Goal: Task Accomplishment & Management: Complete application form

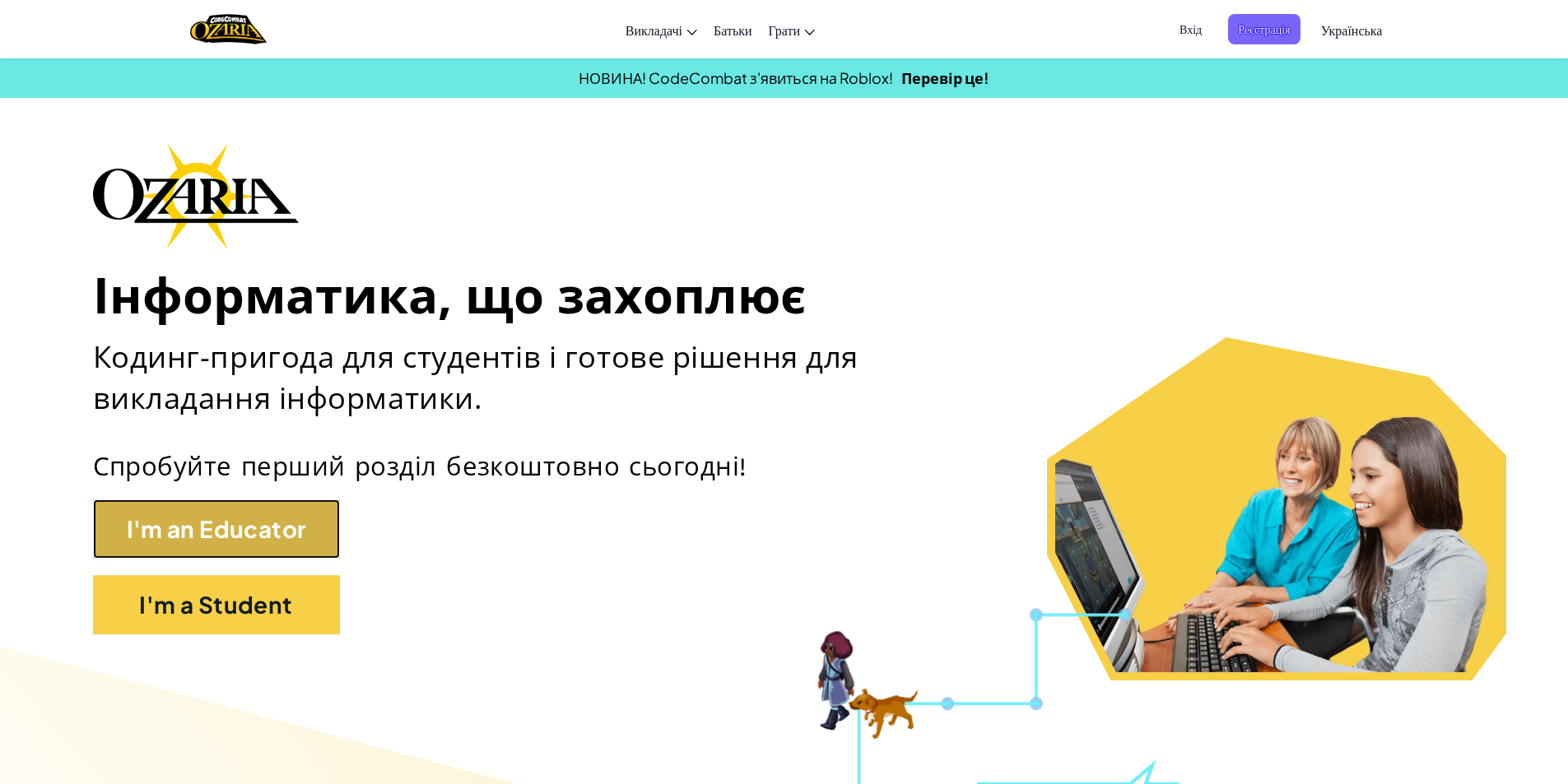
click at [277, 523] on button "I'm an Educator" at bounding box center [216, 529] width 247 height 59
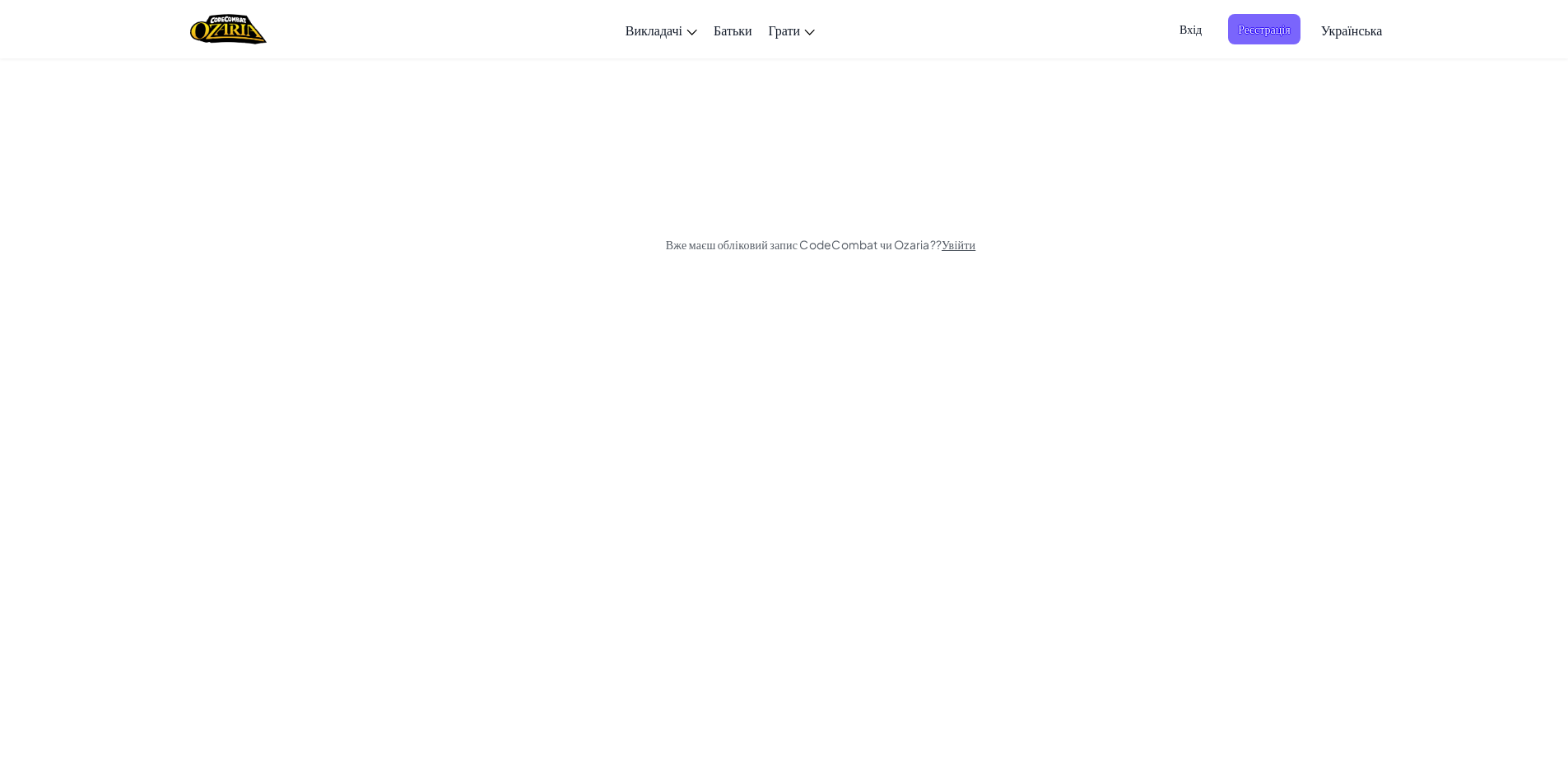
scroll to position [414, 0]
